Goal: Task Accomplishment & Management: Use online tool/utility

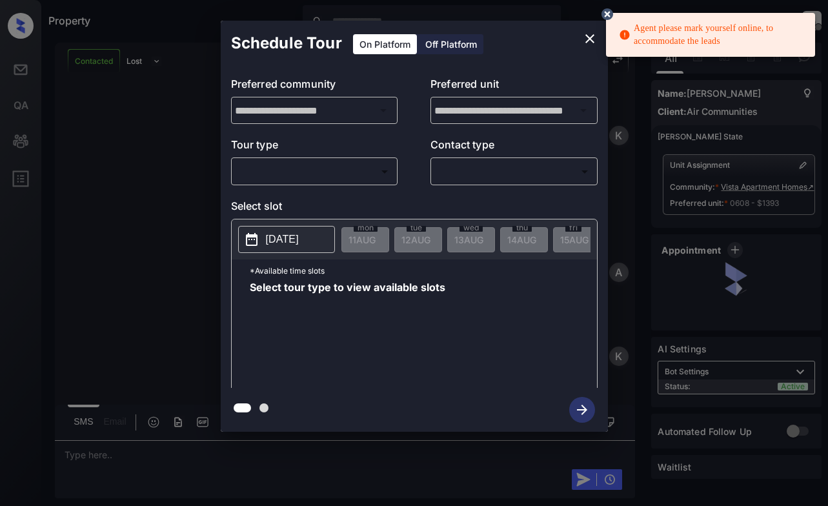
scroll to position [2965, 0]
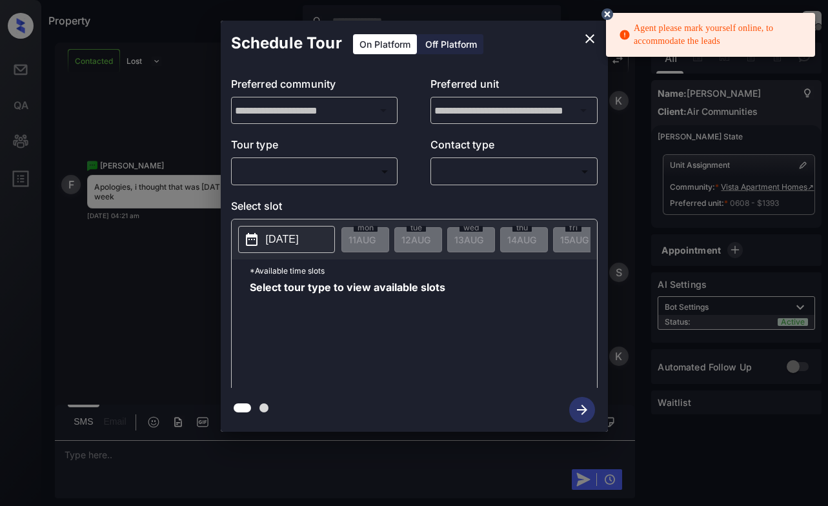
click at [329, 172] on body "Agent please mark yourself online, to accommodate the leads Property [PERSON_NA…" at bounding box center [414, 253] width 828 height 506
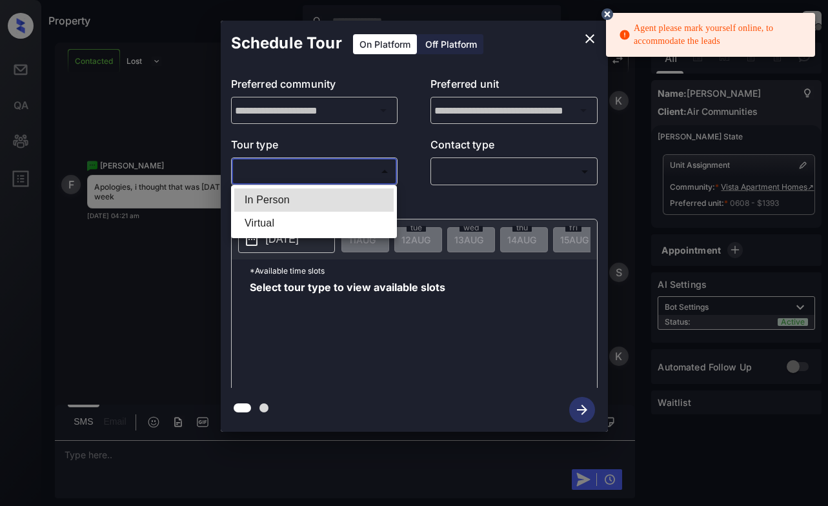
click at [326, 198] on li "In Person" at bounding box center [313, 199] width 159 height 23
type input "********"
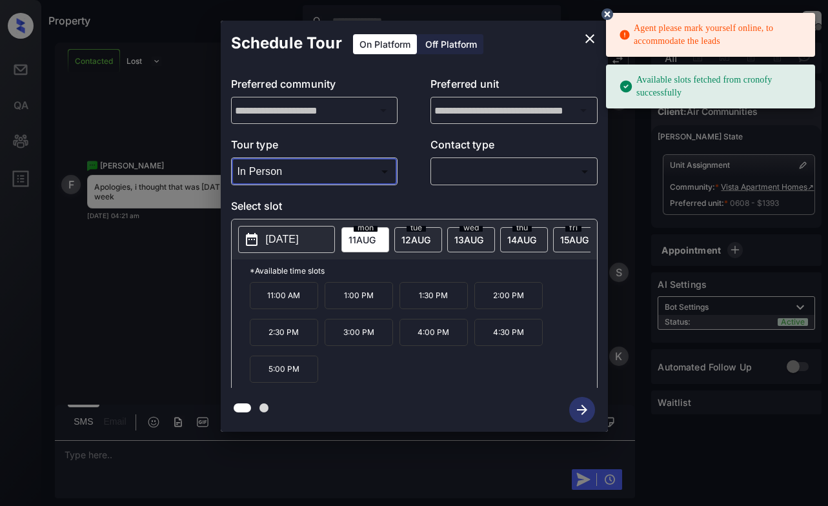
click at [321, 245] on button "[DATE]" at bounding box center [286, 239] width 97 height 27
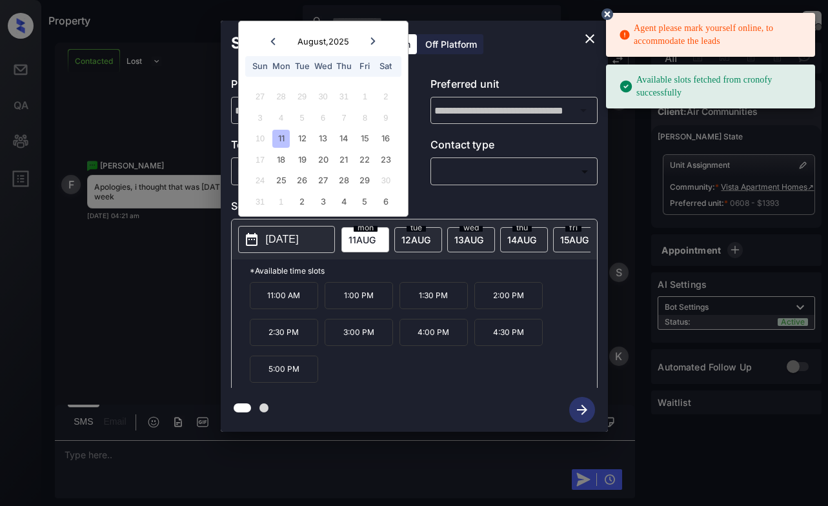
click at [590, 41] on icon "close" at bounding box center [589, 38] width 15 height 15
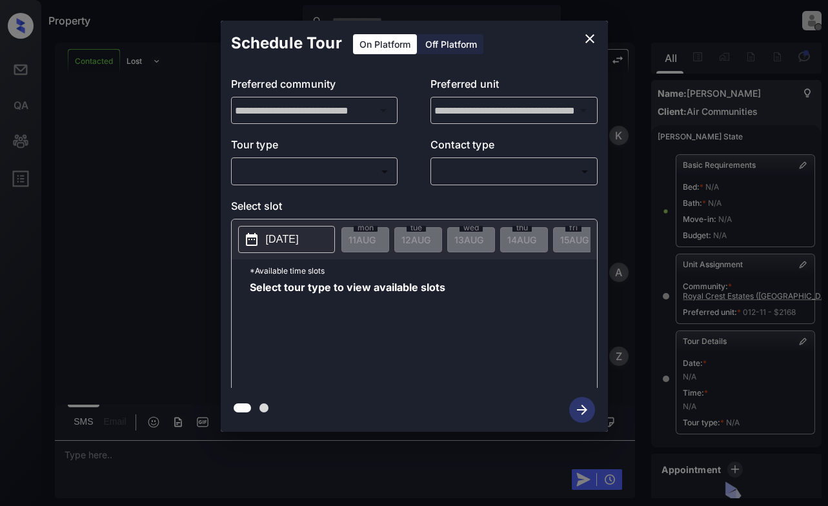
scroll to position [10983, 0]
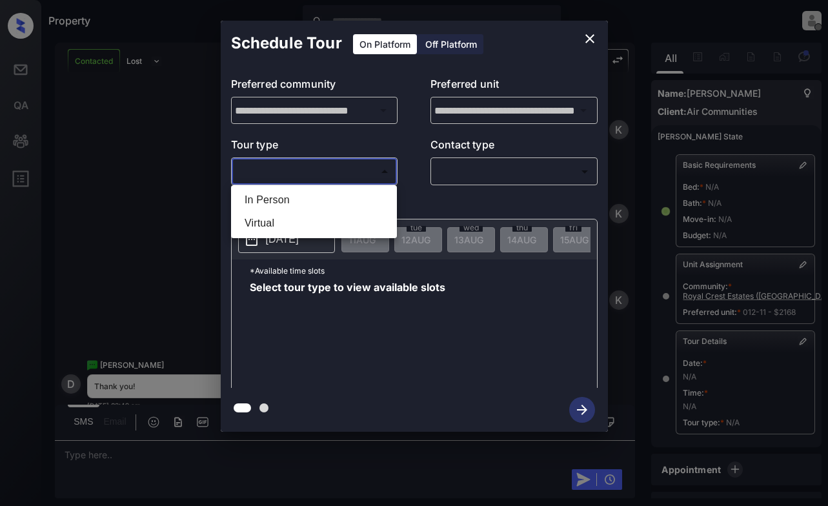
click at [334, 174] on body "Property Dominic Ceralde Offline Set yourself online Set yourself on break Prof…" at bounding box center [414, 253] width 828 height 506
click at [340, 190] on li "In Person" at bounding box center [313, 199] width 159 height 23
type input "********"
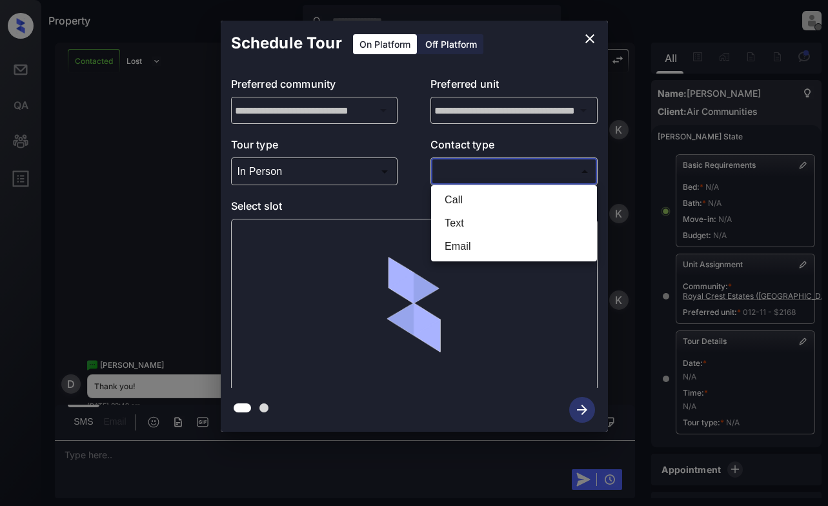
click at [450, 162] on body "Property Dominic Ceralde Offline Set yourself online Set yourself on break Prof…" at bounding box center [414, 253] width 828 height 506
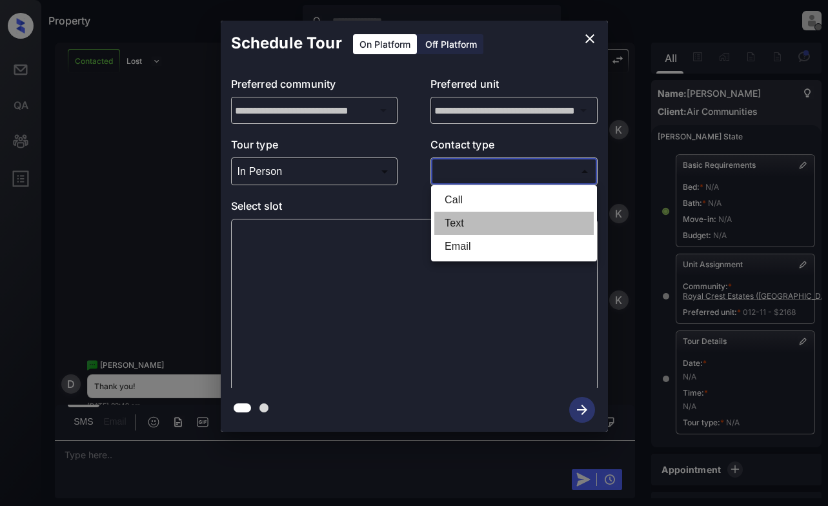
click at [466, 226] on li "Text" at bounding box center [513, 223] width 159 height 23
type input "****"
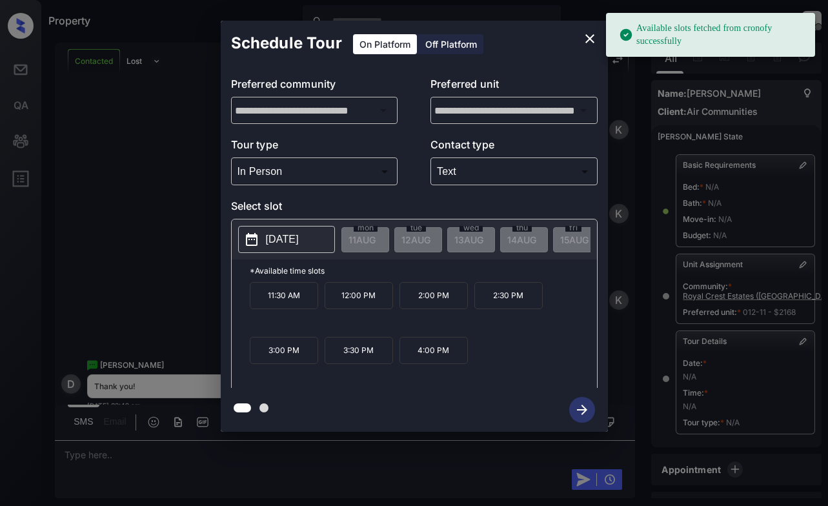
click at [280, 227] on button "2025-08-19" at bounding box center [286, 239] width 97 height 27
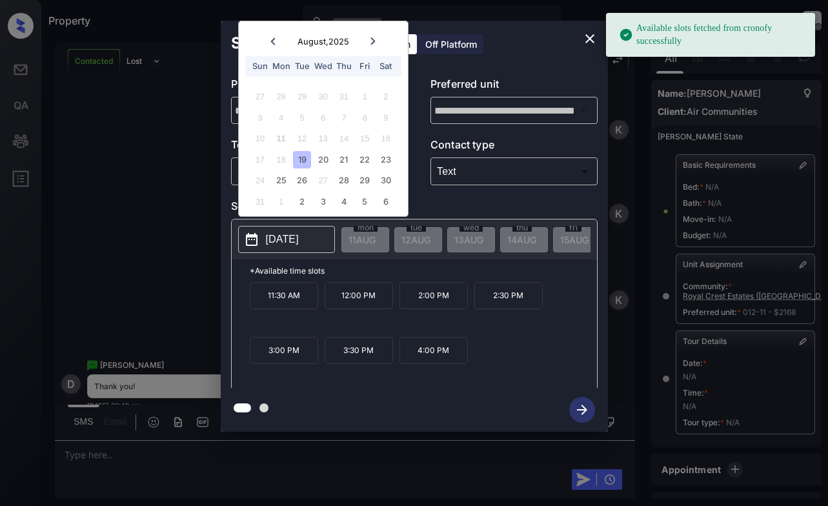
click at [301, 154] on div "19" at bounding box center [301, 159] width 17 height 17
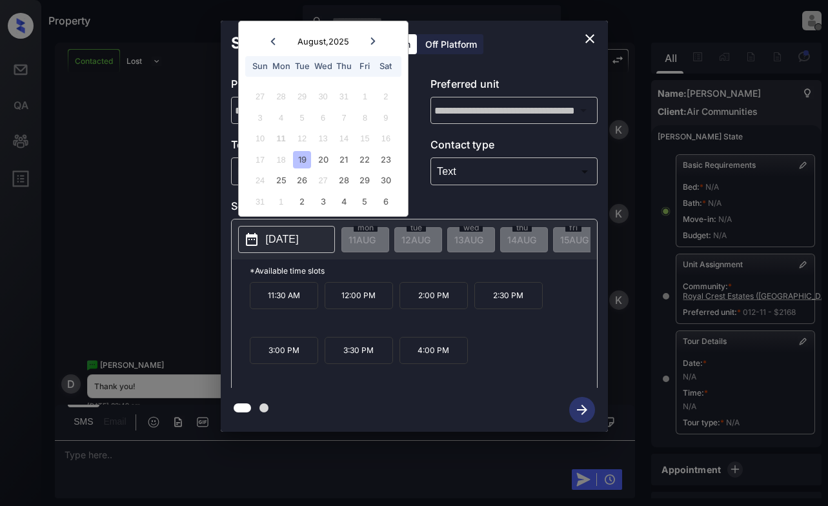
click at [369, 347] on p "3:30 PM" at bounding box center [359, 350] width 68 height 27
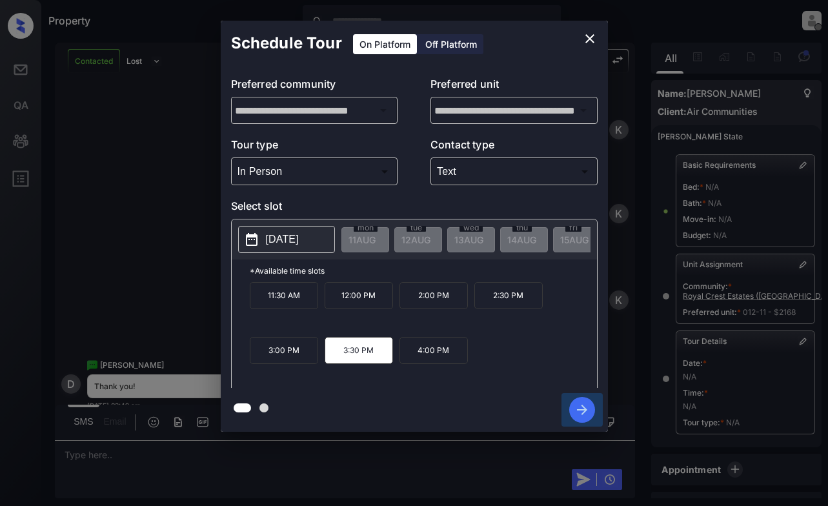
click at [586, 409] on icon "button" at bounding box center [582, 410] width 26 height 26
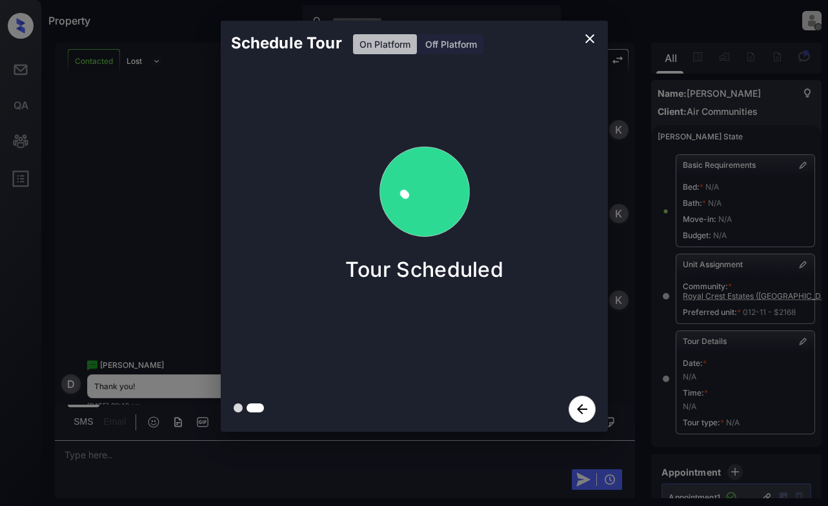
click at [185, 194] on div "Schedule Tour On Platform Off Platform Tour Scheduled" at bounding box center [414, 226] width 828 height 452
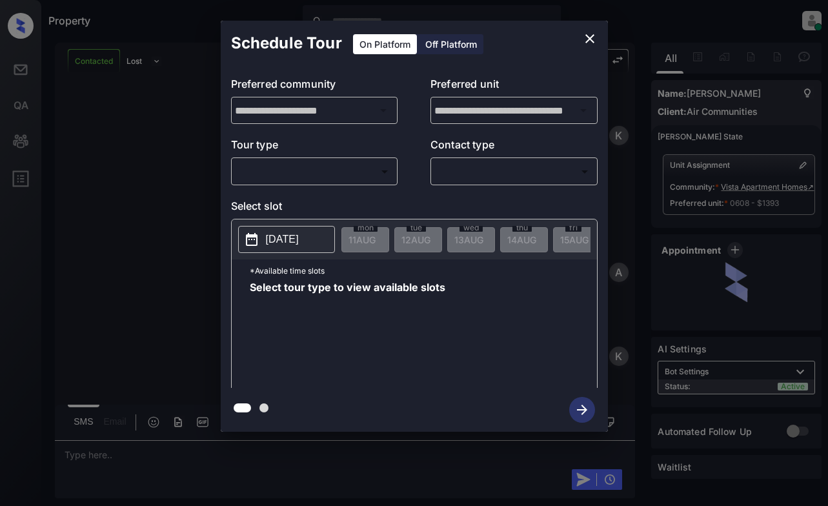
scroll to position [3549, 0]
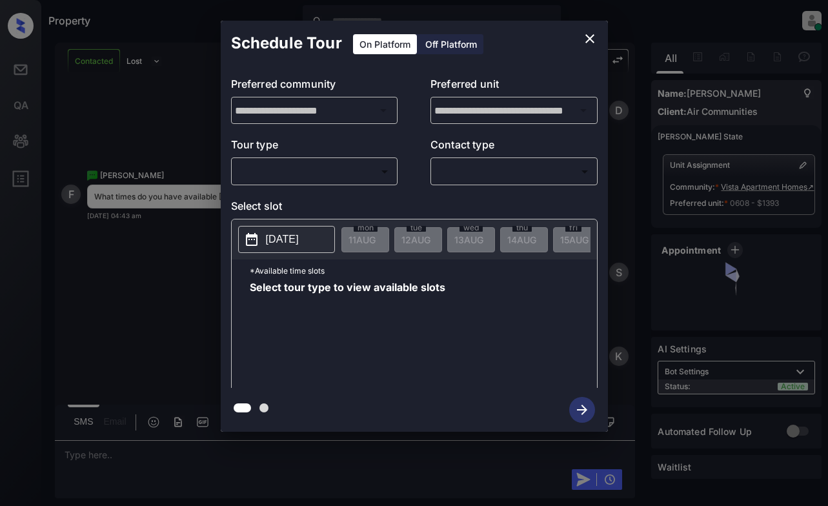
click at [342, 177] on body "Property Dominic Ceralde Online Set yourself offline Set yourself on break Prof…" at bounding box center [414, 253] width 828 height 506
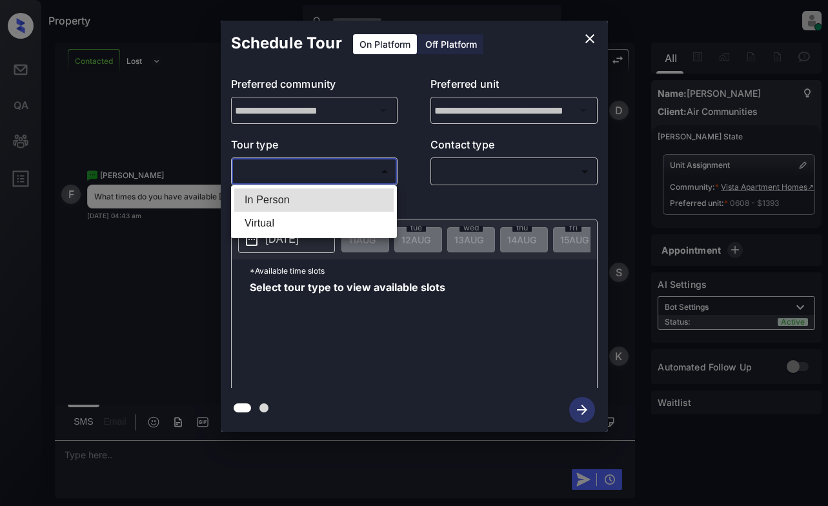
click at [338, 206] on li "In Person" at bounding box center [313, 199] width 159 height 23
type input "********"
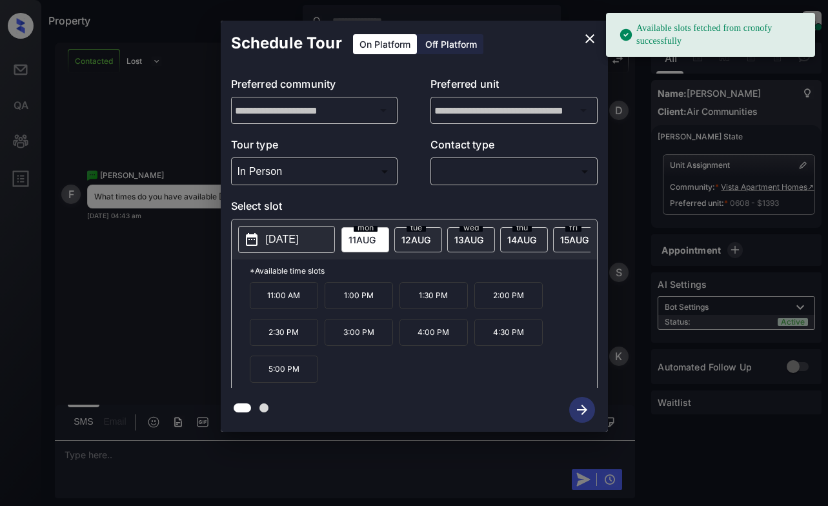
click at [283, 231] on button "[DATE]" at bounding box center [286, 239] width 97 height 27
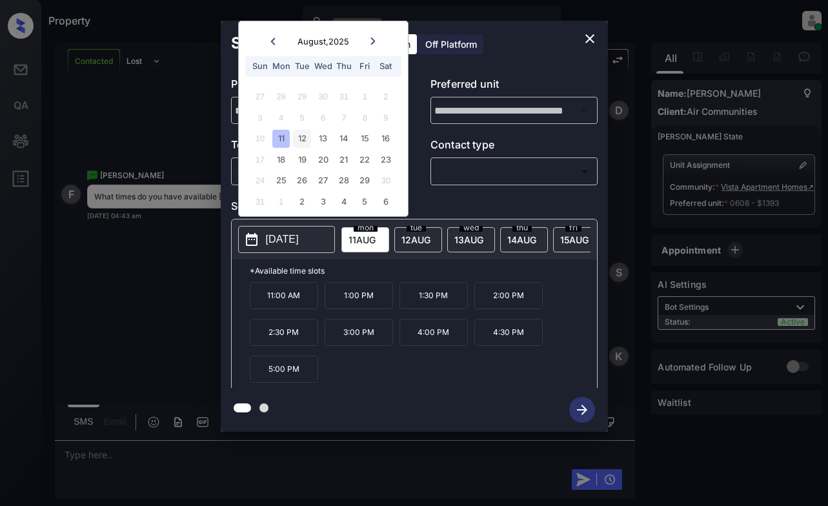
click at [304, 140] on div "12" at bounding box center [301, 138] width 17 height 17
click at [594, 42] on icon "close" at bounding box center [589, 38] width 15 height 15
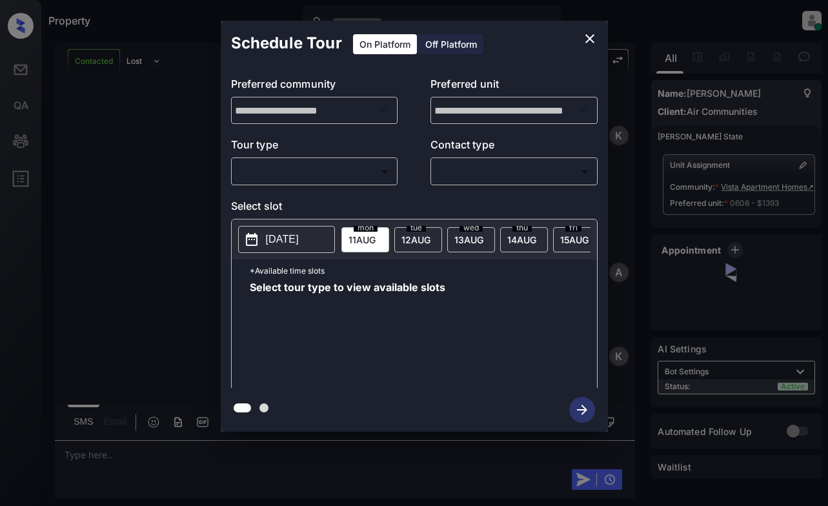
scroll to position [2516, 0]
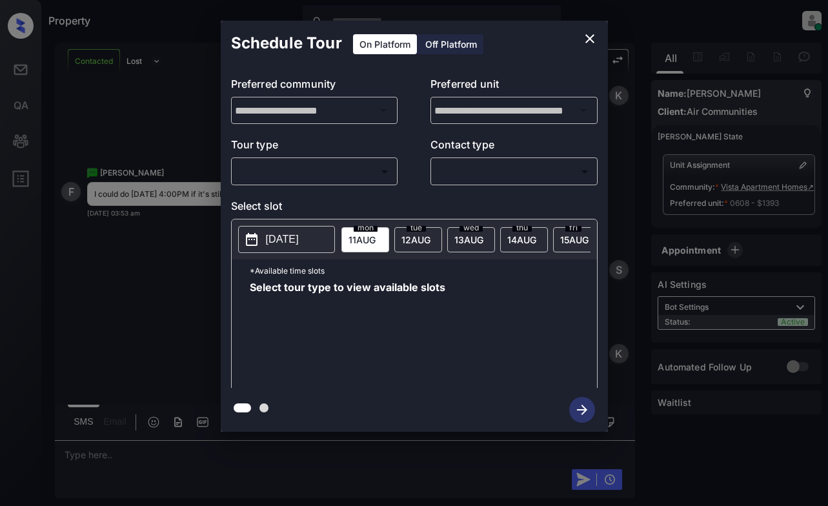
click at [385, 168] on body "Property Dominic Ceralde Online Set yourself offline Set yourself on break Prof…" at bounding box center [414, 253] width 828 height 506
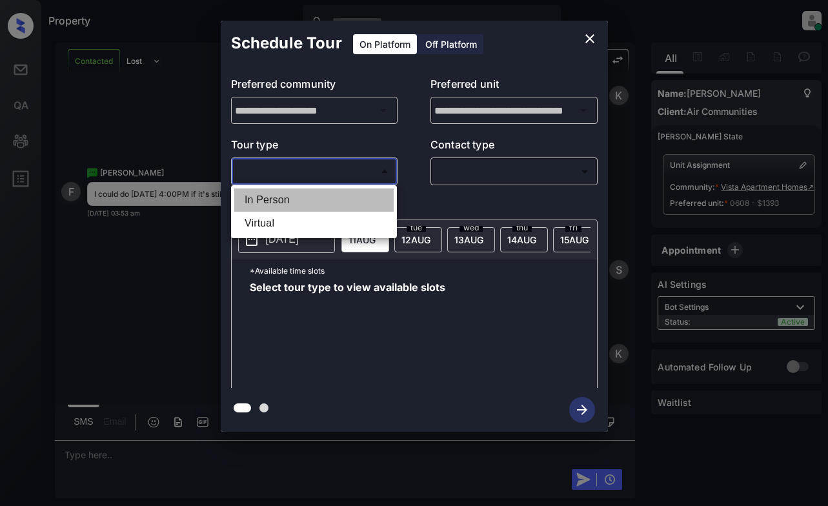
click at [376, 196] on li "In Person" at bounding box center [313, 199] width 159 height 23
type input "********"
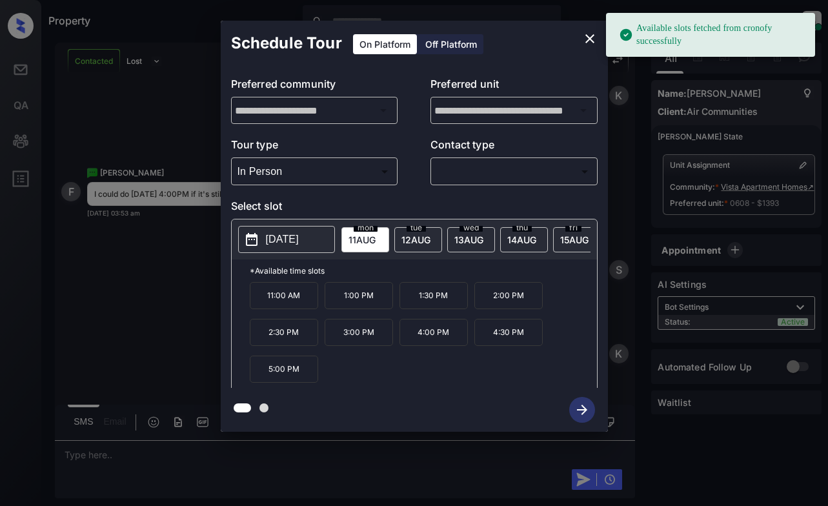
click at [376, 235] on span "12 AUG" at bounding box center [362, 239] width 27 height 11
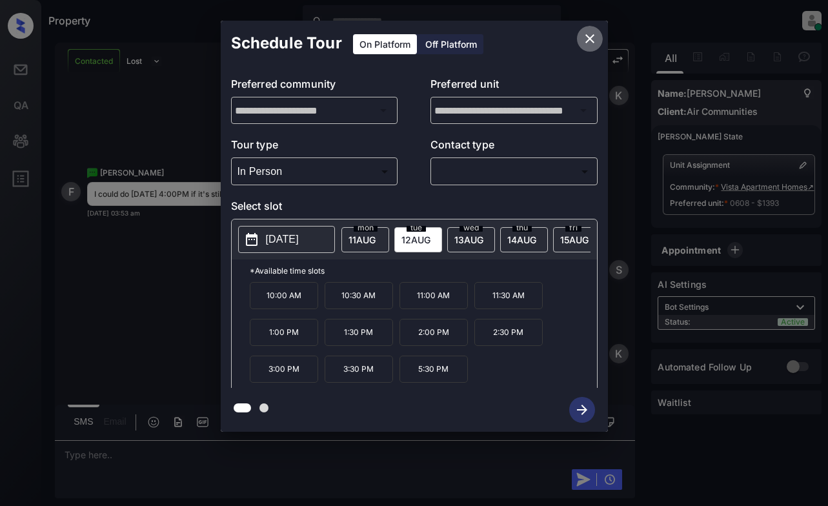
click at [594, 42] on icon "close" at bounding box center [589, 38] width 15 height 15
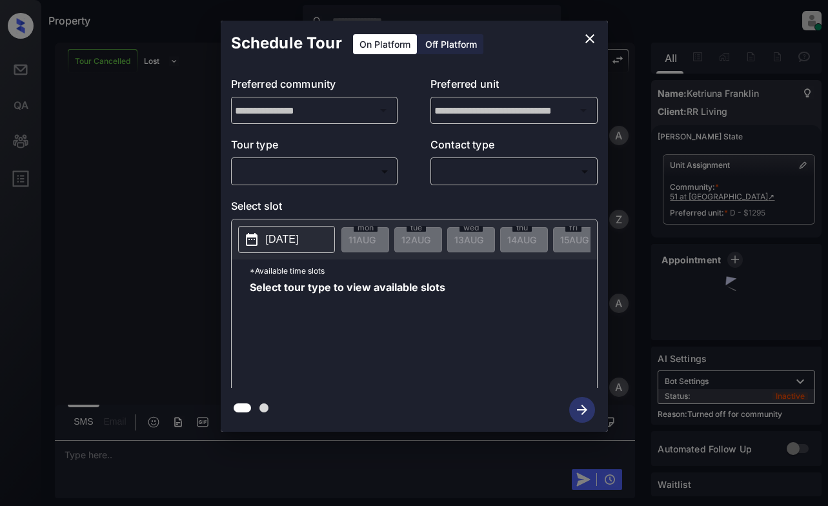
scroll to position [5373, 0]
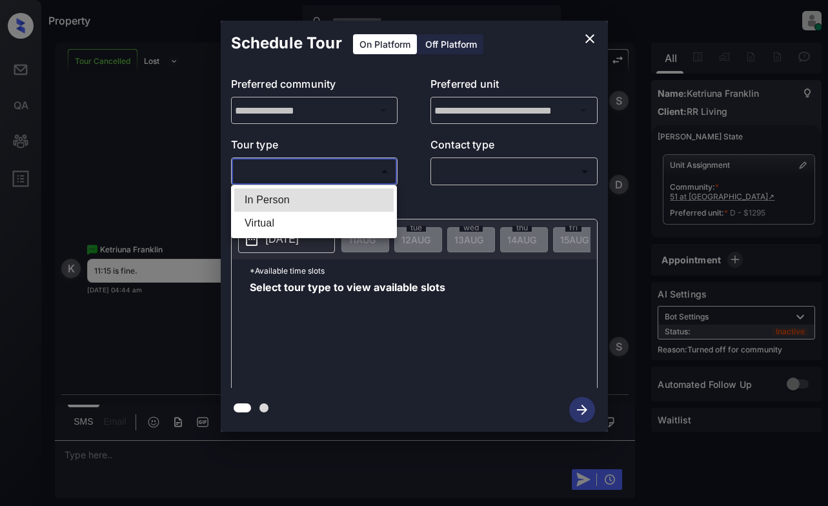
click at [339, 174] on body "Property [PERSON_NAME] Online Set yourself offline Set yourself on break Profil…" at bounding box center [414, 253] width 828 height 506
click at [331, 225] on li "Virtual" at bounding box center [313, 223] width 159 height 23
type input "*******"
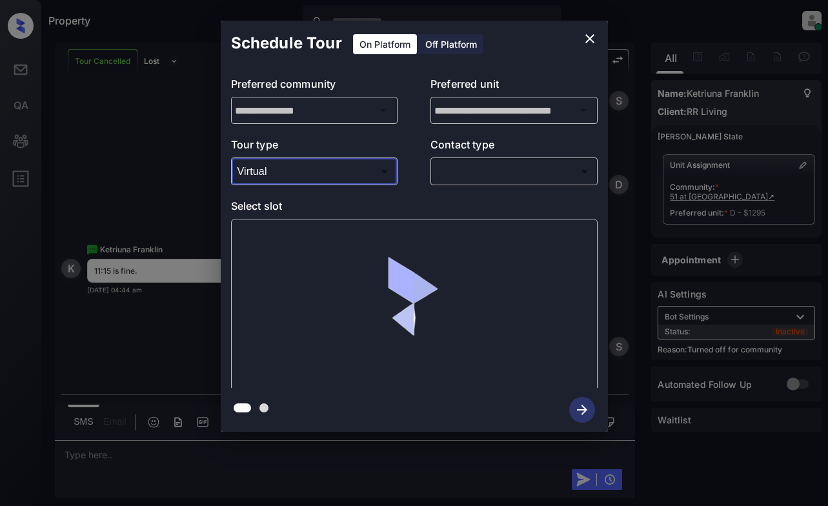
click at [486, 180] on body "Property Dominic Ceralde Online Set yourself offline Set yourself on break Prof…" at bounding box center [414, 253] width 828 height 506
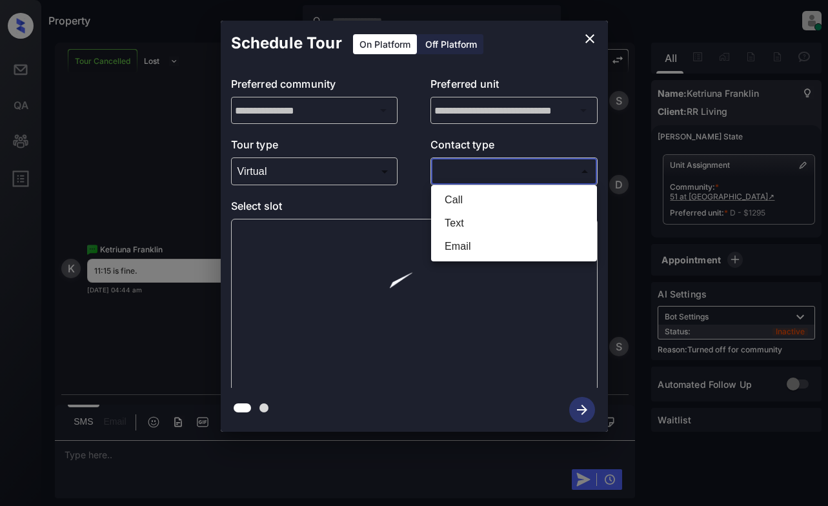
click at [480, 219] on li "Text" at bounding box center [513, 223] width 159 height 23
type input "****"
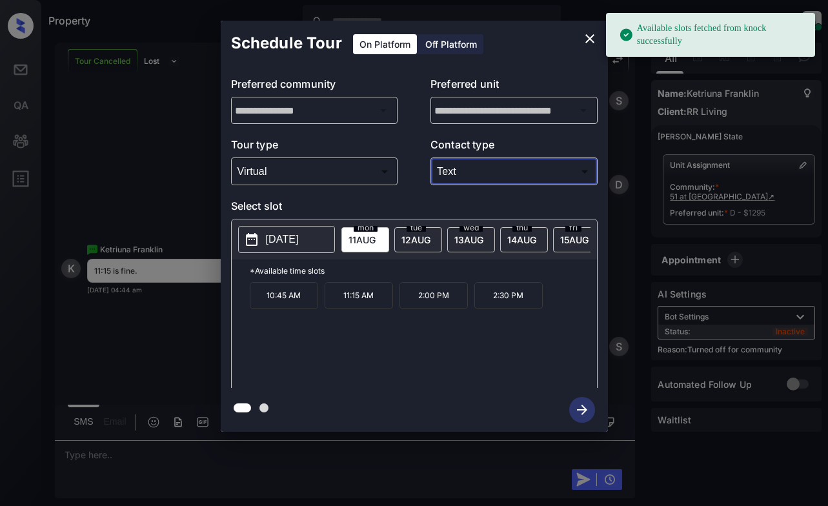
click at [317, 230] on button "[DATE]" at bounding box center [286, 239] width 97 height 27
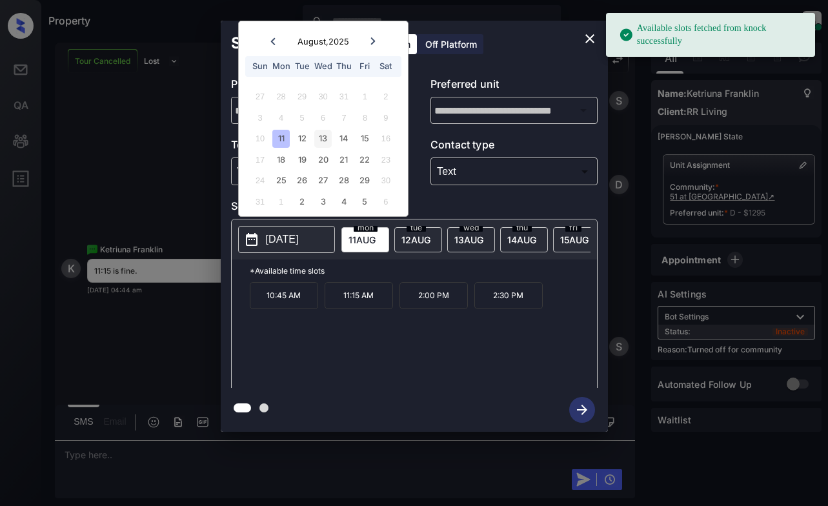
click at [323, 139] on div "13" at bounding box center [322, 138] width 17 height 17
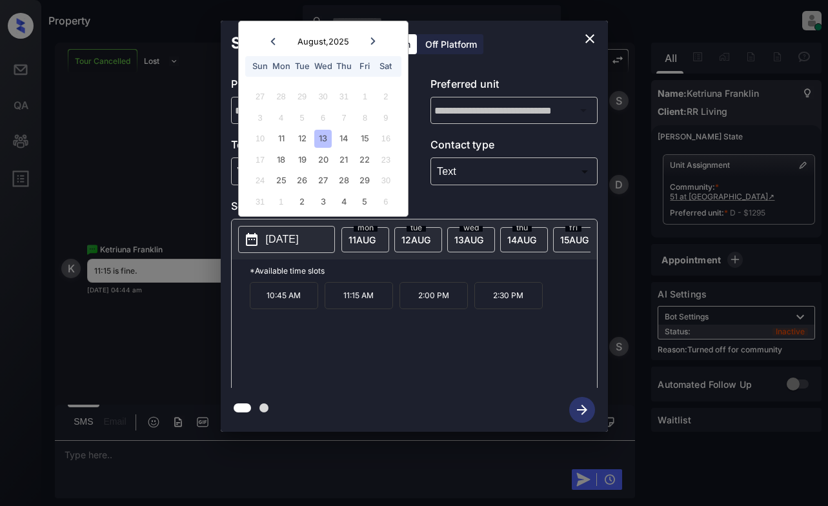
click at [372, 309] on p "11:15 AM" at bounding box center [359, 295] width 68 height 27
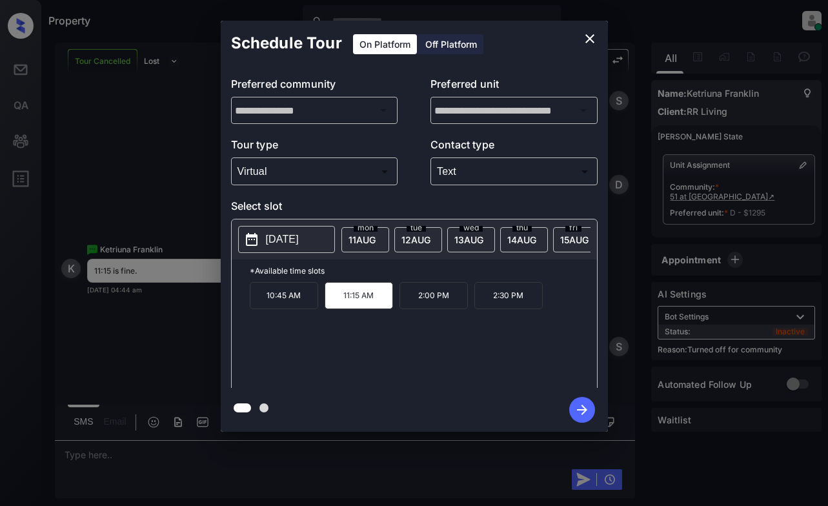
click at [590, 407] on icon "button" at bounding box center [582, 410] width 26 height 26
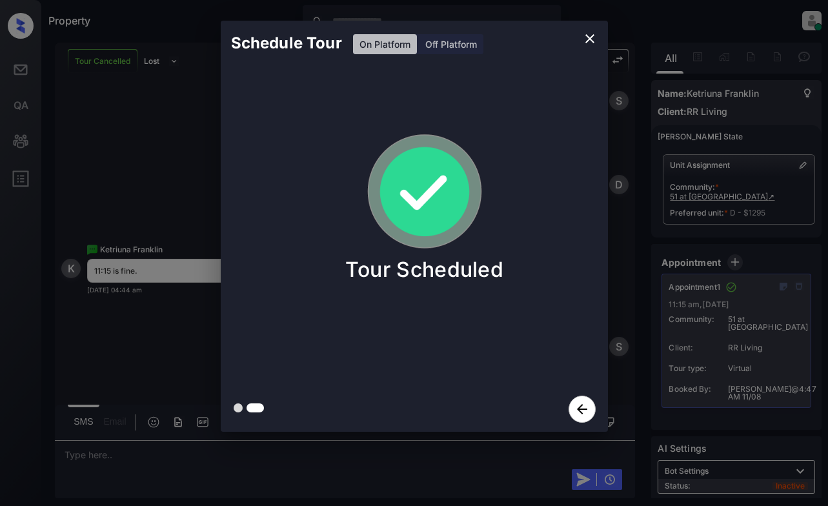
click at [137, 146] on div "Schedule Tour On Platform Off Platform Tour Scheduled" at bounding box center [414, 226] width 828 height 452
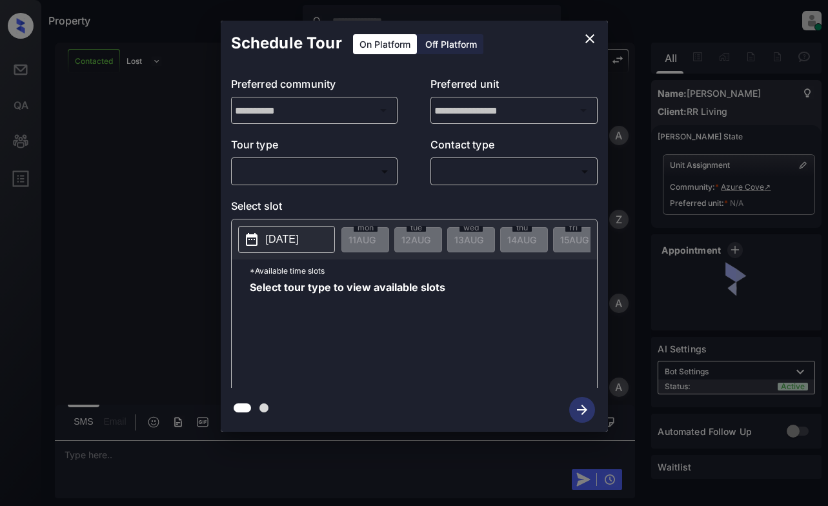
scroll to position [840, 0]
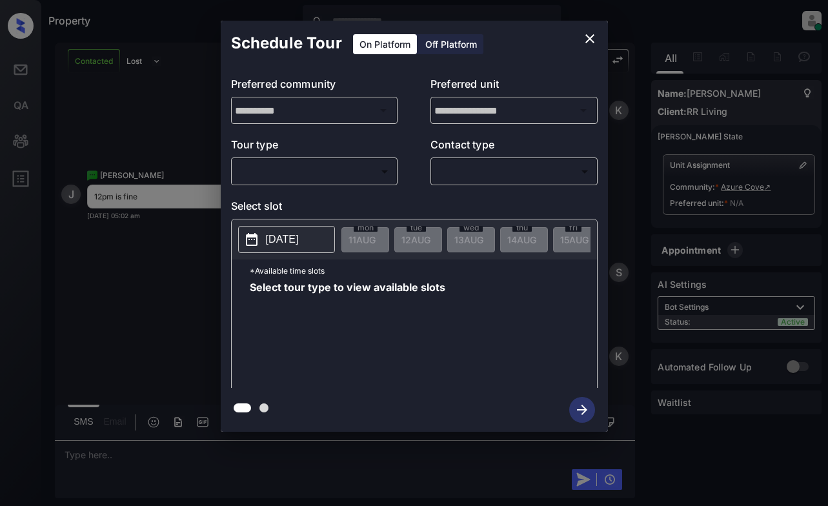
click at [303, 164] on body "Property [PERSON_NAME] Online Set yourself offline Set yourself on break Profil…" at bounding box center [414, 253] width 828 height 506
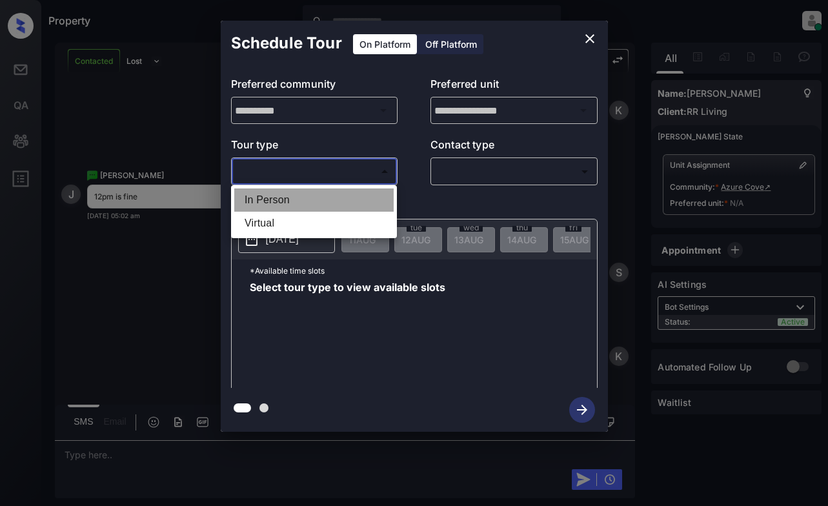
click at [323, 201] on li "In Person" at bounding box center [313, 199] width 159 height 23
type input "********"
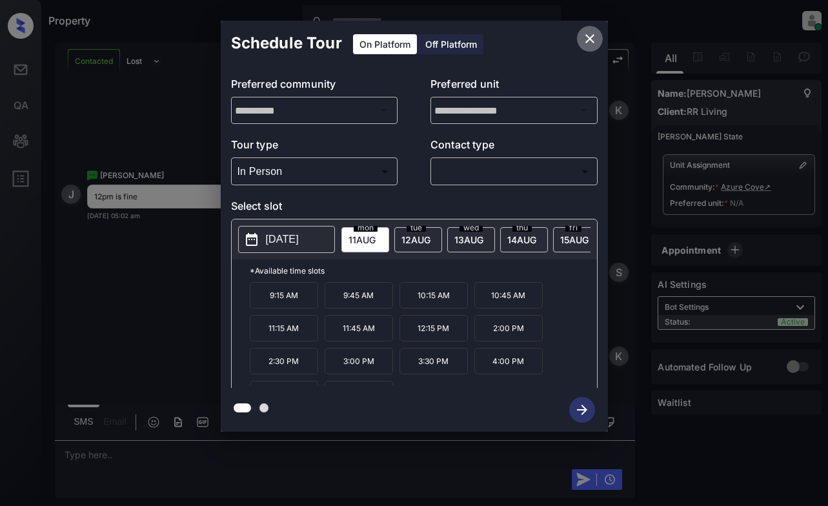
click at [594, 36] on icon "close" at bounding box center [589, 38] width 15 height 15
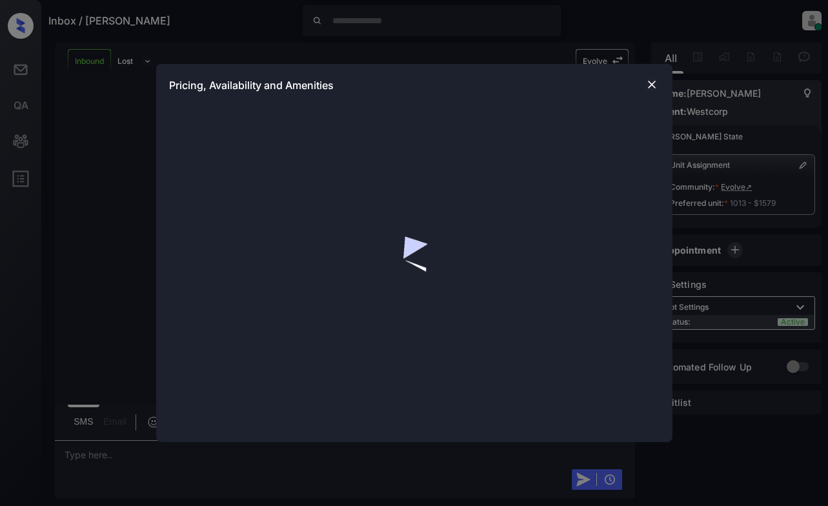
scroll to position [3610, 0]
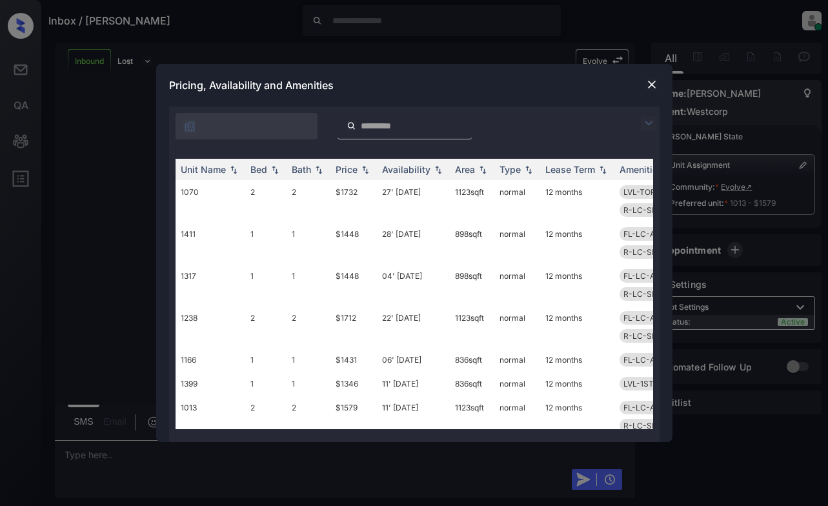
click at [652, 121] on img at bounding box center [648, 123] width 15 height 15
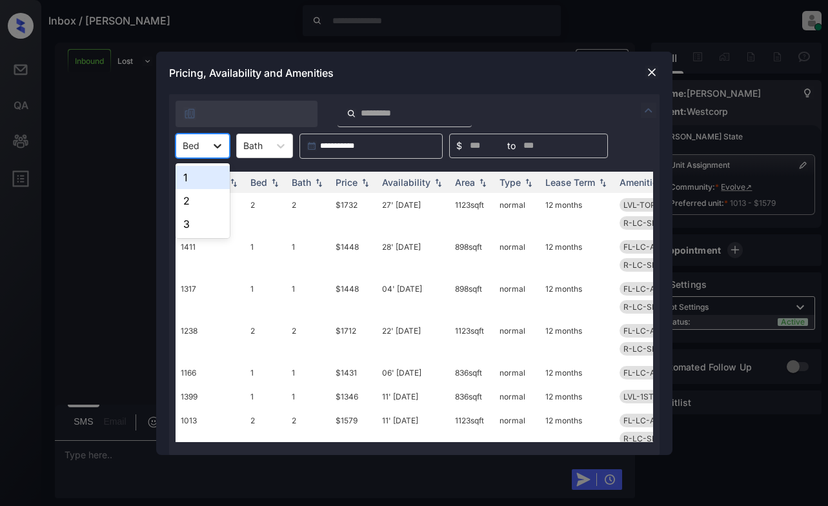
click at [227, 141] on div at bounding box center [217, 145] width 23 height 23
click at [201, 208] on div "2" at bounding box center [203, 200] width 54 height 23
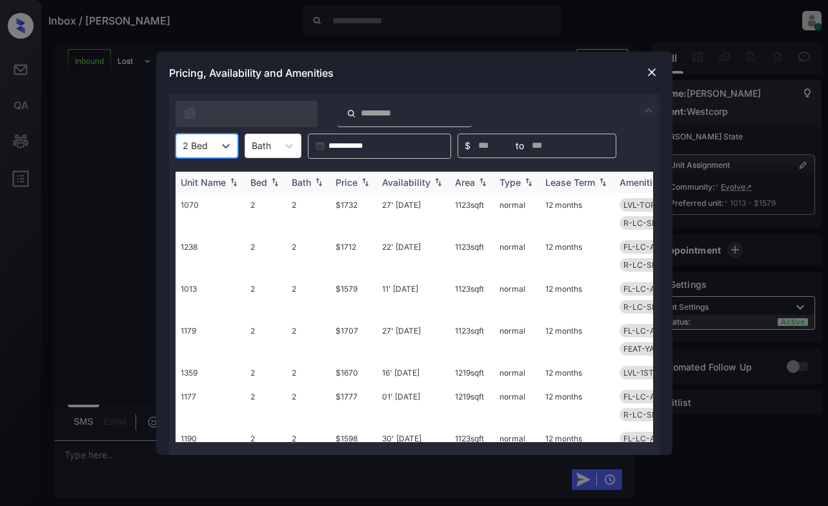
click at [350, 180] on div "Price" at bounding box center [347, 182] width 22 height 11
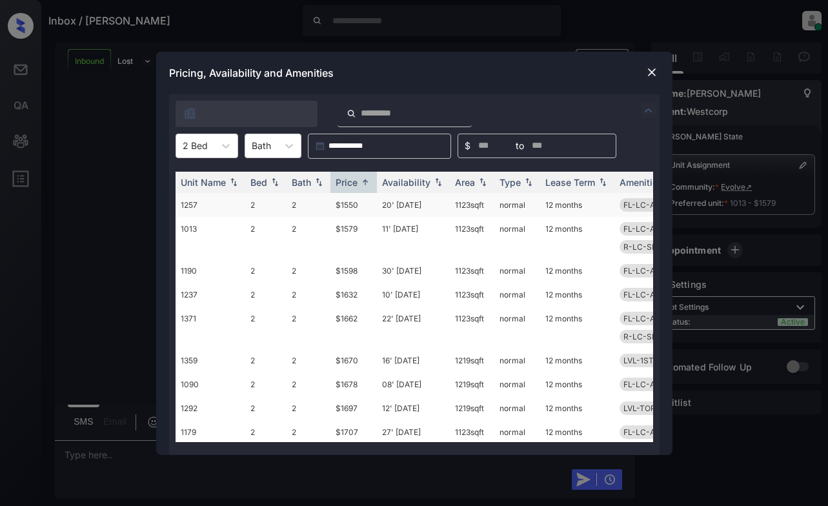
click at [357, 203] on td "$1550" at bounding box center [353, 205] width 46 height 24
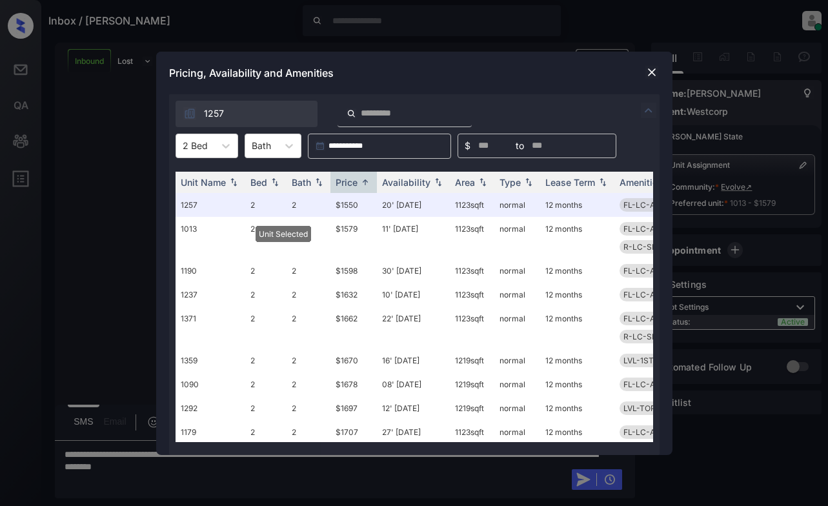
click at [647, 68] on img at bounding box center [651, 72] width 13 height 13
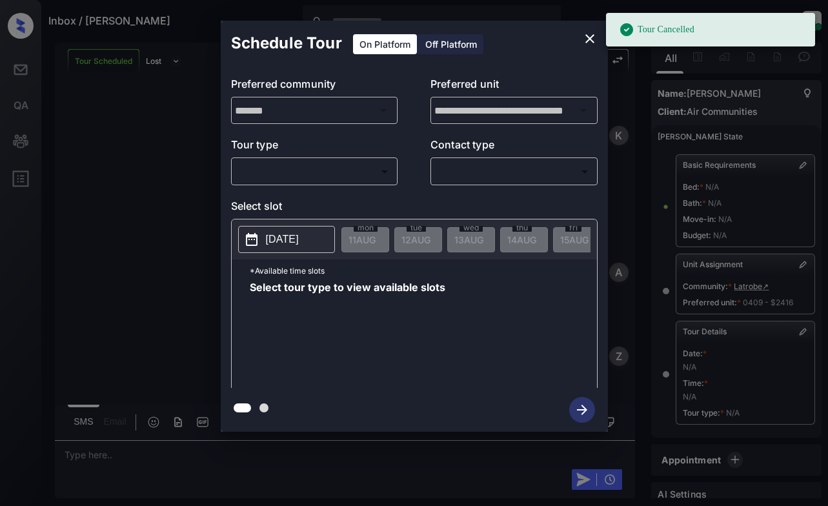
scroll to position [136, 0]
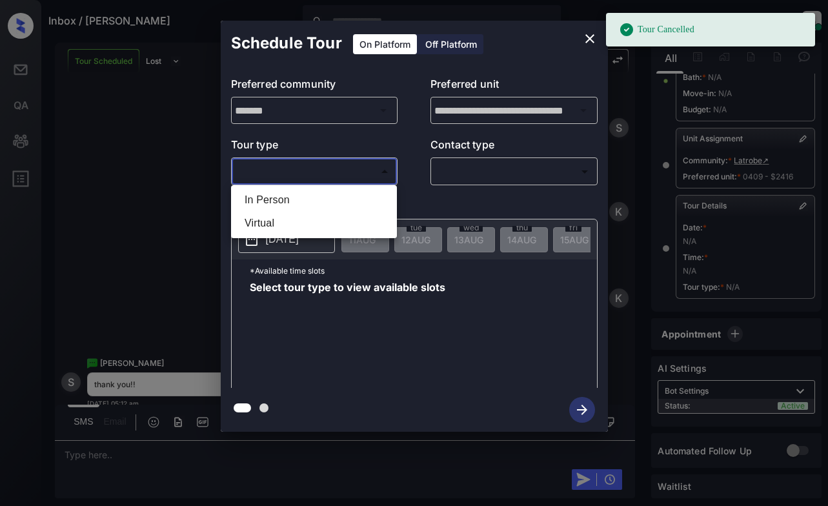
click at [360, 175] on body "Tour Cancelled Inbox / Stephanie Weinstein Dominic Ceralde Online Set yourself …" at bounding box center [414, 253] width 828 height 506
click at [361, 198] on li "In Person" at bounding box center [313, 199] width 159 height 23
type input "********"
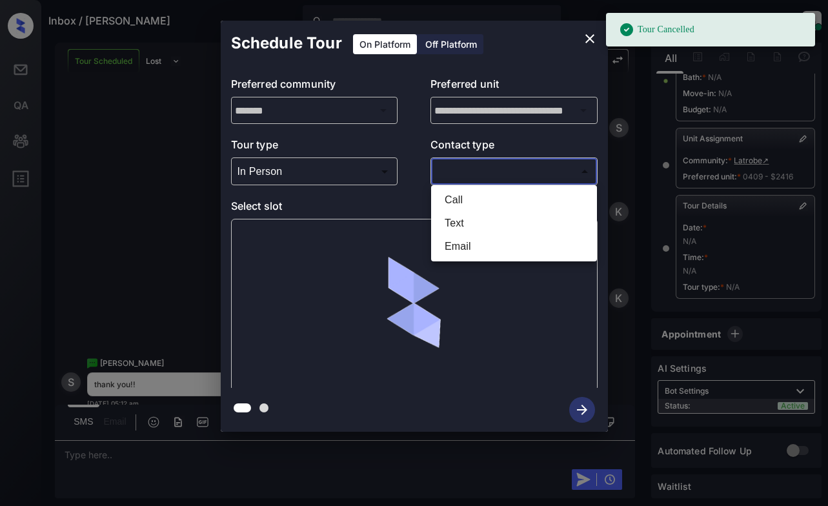
click at [460, 169] on body "Tour Cancelled Inbox / Stephanie Weinstein Dominic Ceralde Online Set yourself …" at bounding box center [414, 253] width 828 height 506
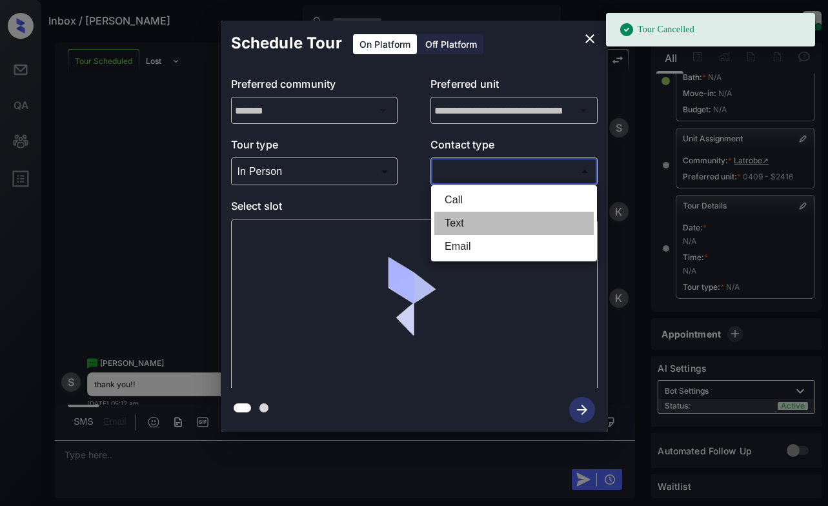
click at [469, 223] on li "Text" at bounding box center [513, 223] width 159 height 23
type input "****"
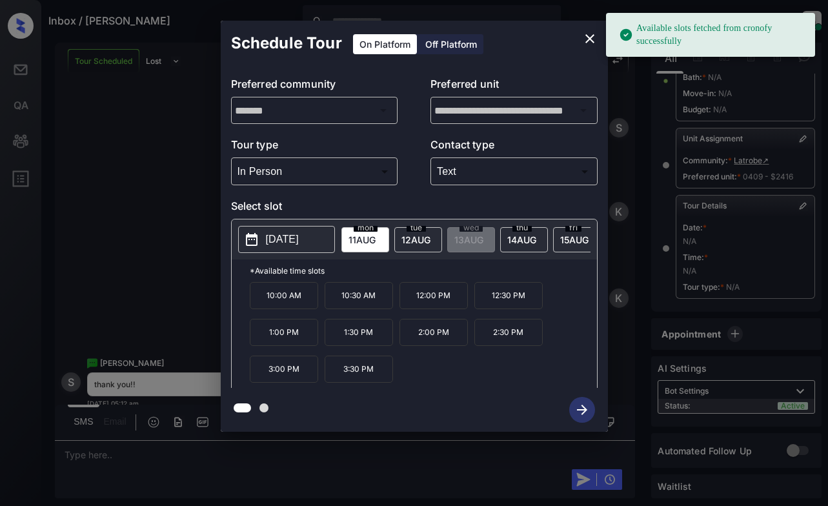
click at [283, 242] on p "[DATE]" at bounding box center [282, 239] width 33 height 15
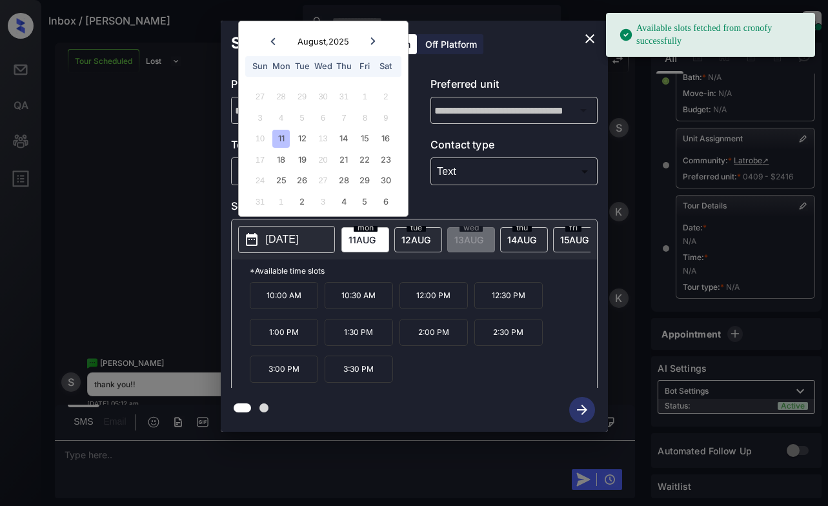
click at [319, 139] on div "13" at bounding box center [322, 138] width 17 height 17
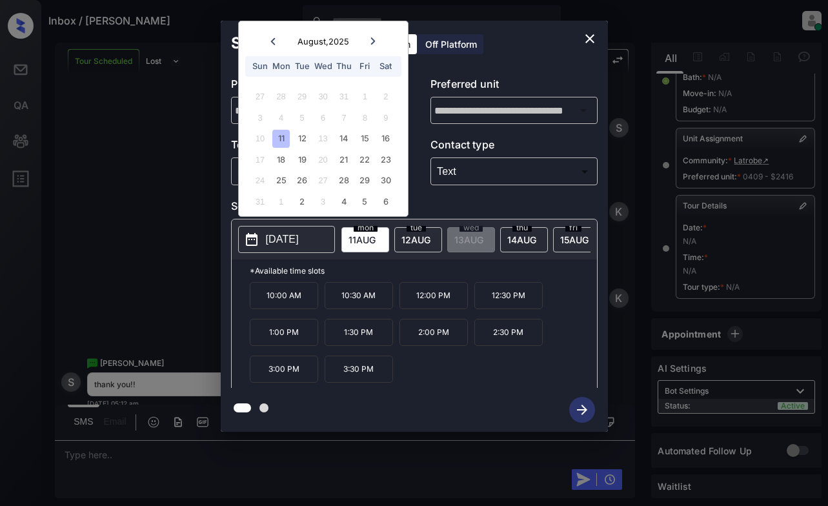
click at [591, 36] on icon "close" at bounding box center [589, 38] width 15 height 15
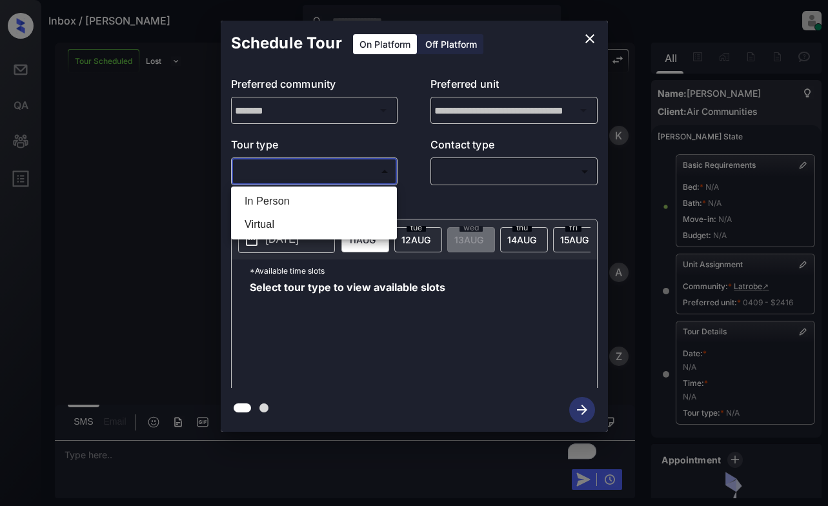
click at [339, 167] on body "Inbox / [PERSON_NAME] [PERSON_NAME] Online Set yourself offline Set yourself on…" at bounding box center [414, 253] width 828 height 506
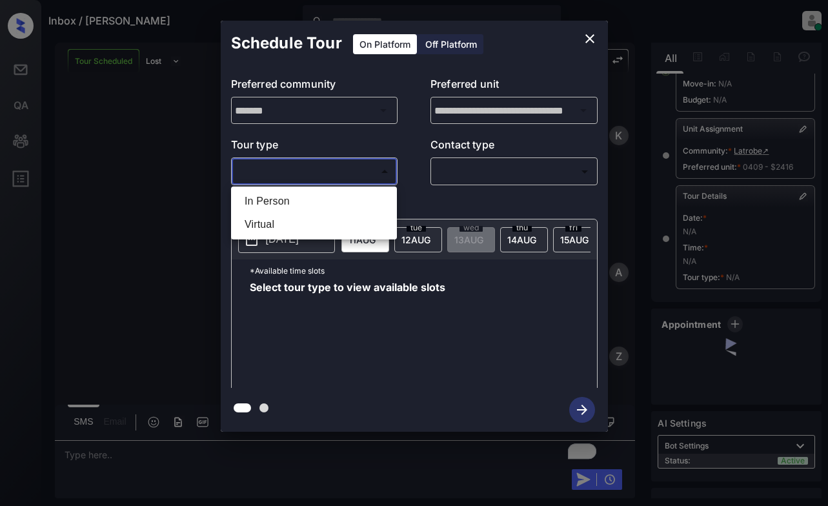
scroll to position [3627, 0]
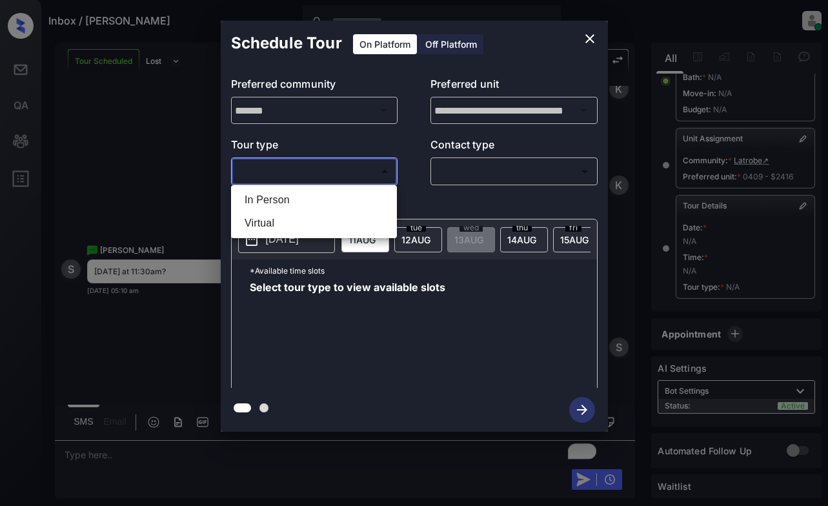
click at [352, 205] on li "In Person" at bounding box center [313, 199] width 159 height 23
type input "********"
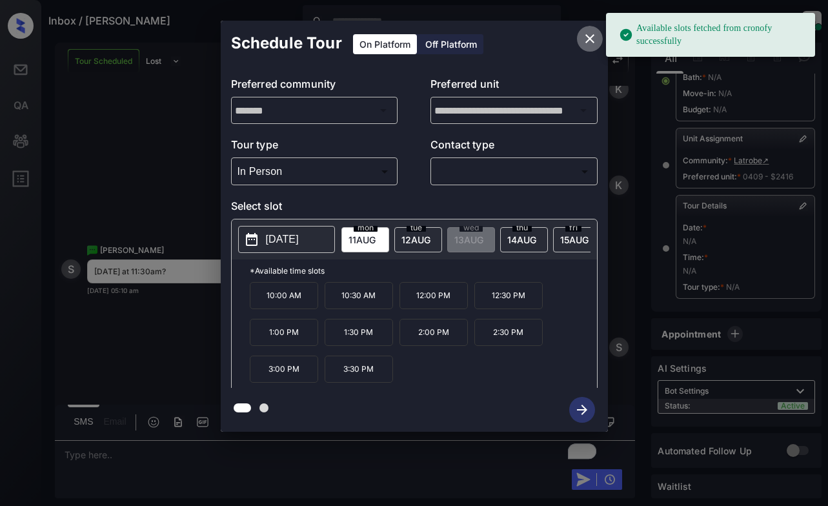
click at [582, 39] on icon "close" at bounding box center [589, 38] width 15 height 15
